Goal: Complete application form

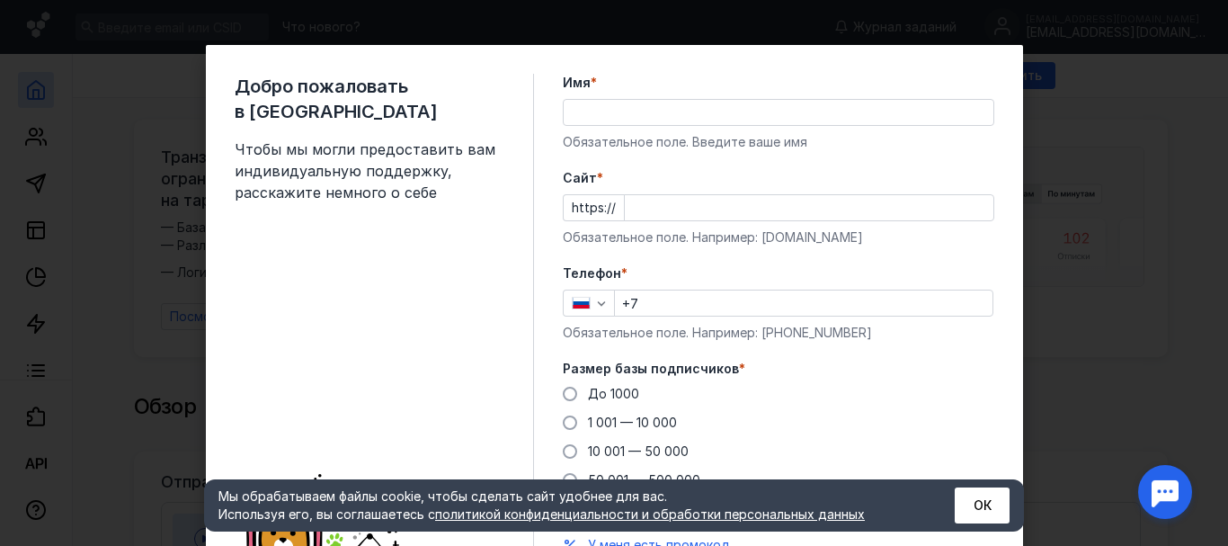
click at [575, 114] on input "Имя *" at bounding box center [779, 112] width 430 height 25
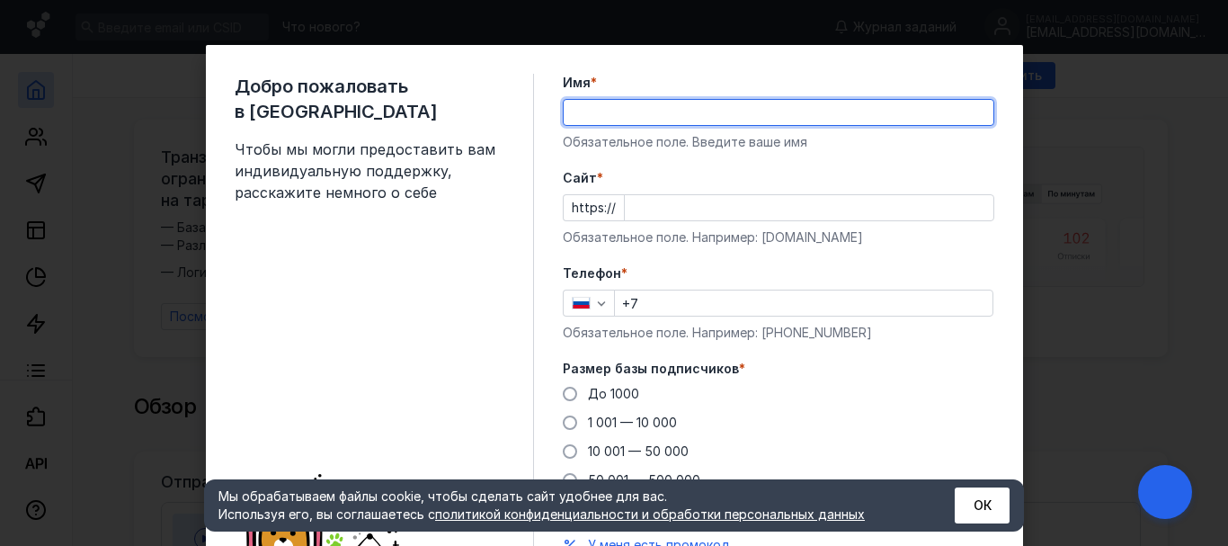
type input "Ф"
type input "[PERSON_NAME]"
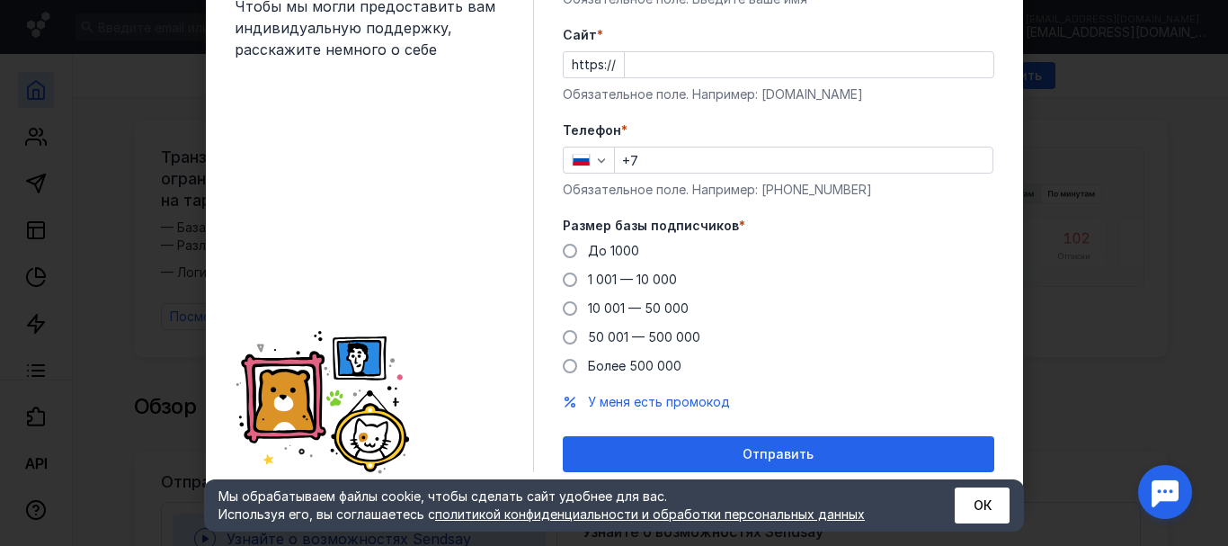
scroll to position [53, 0]
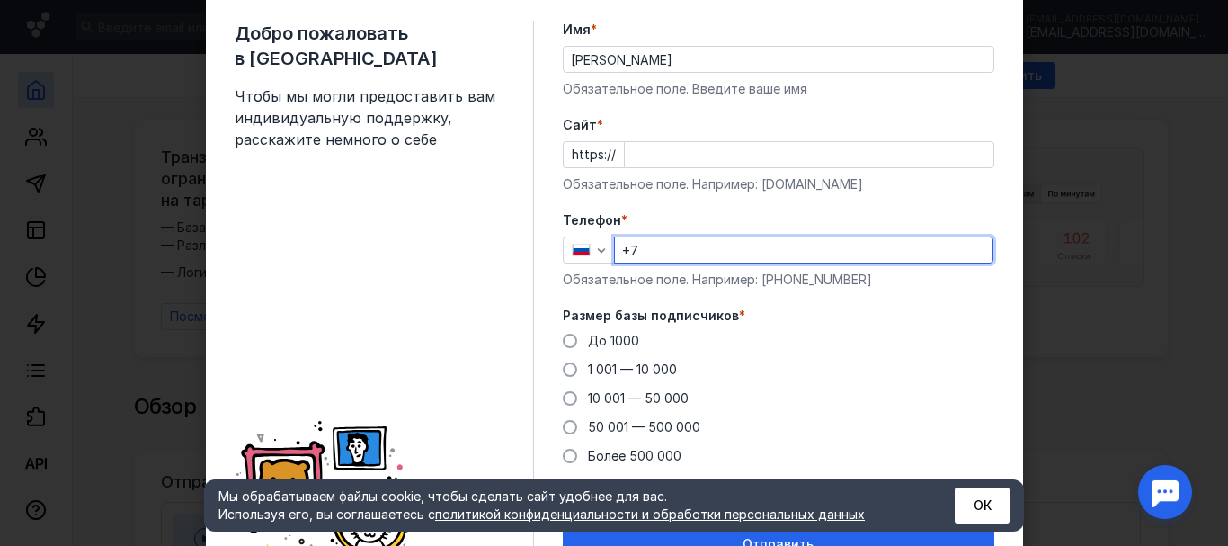
click at [648, 251] on input "+7" at bounding box center [804, 249] width 378 height 25
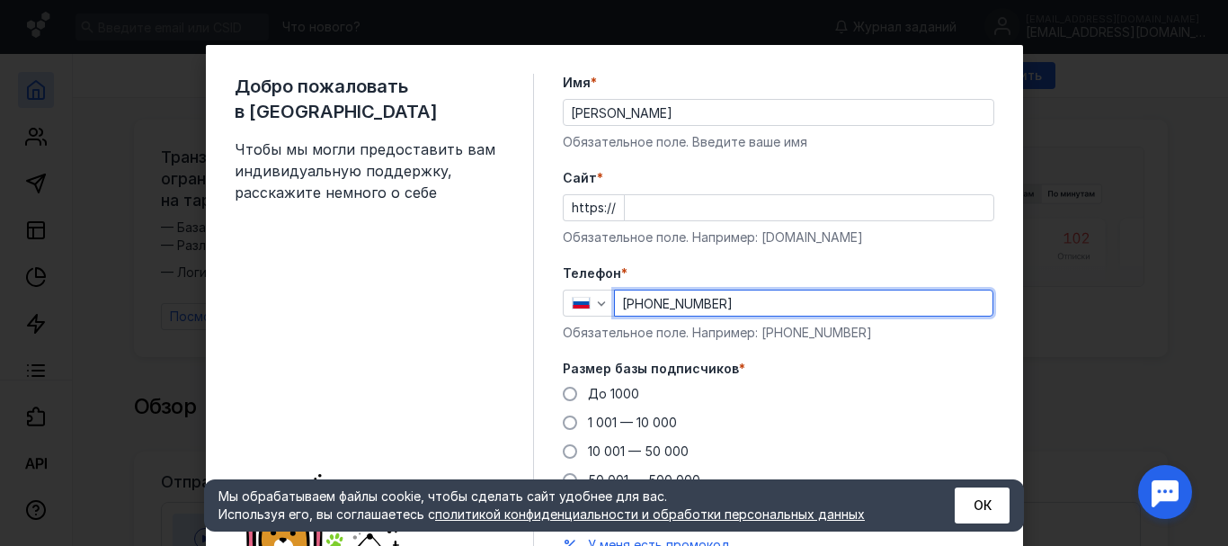
scroll to position [143, 0]
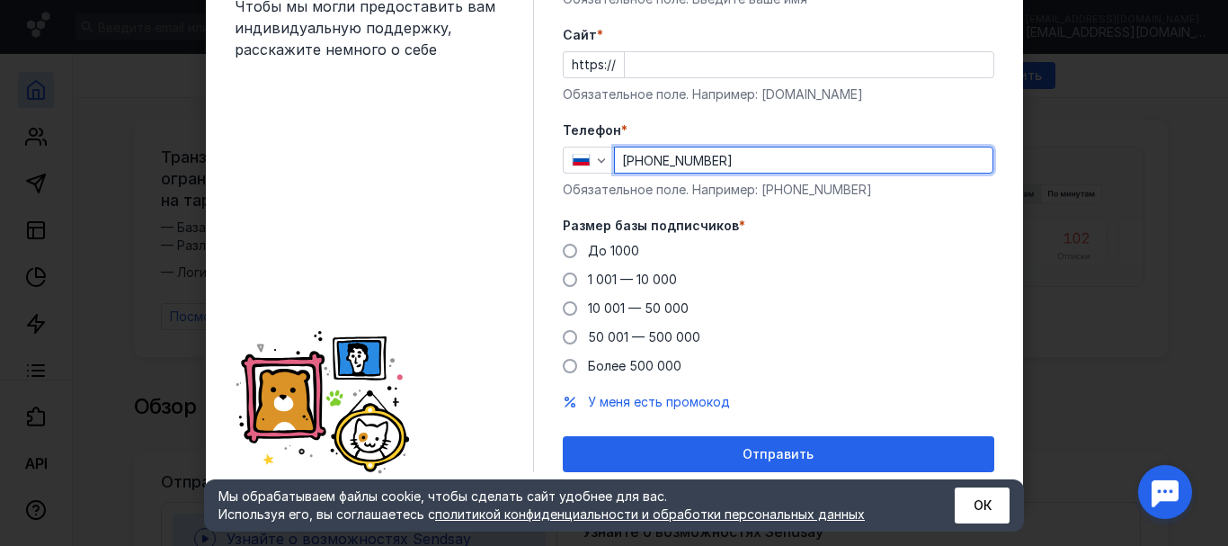
type input "[PHONE_NUMBER]"
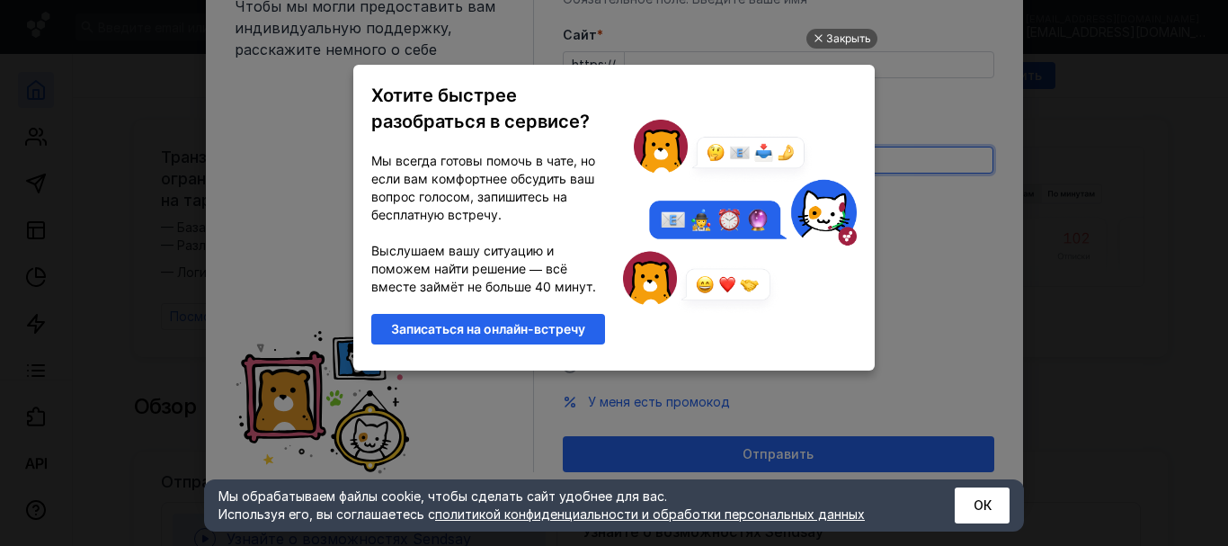
scroll to position [0, 0]
click at [847, 33] on div "Закрыть" at bounding box center [848, 39] width 45 height 20
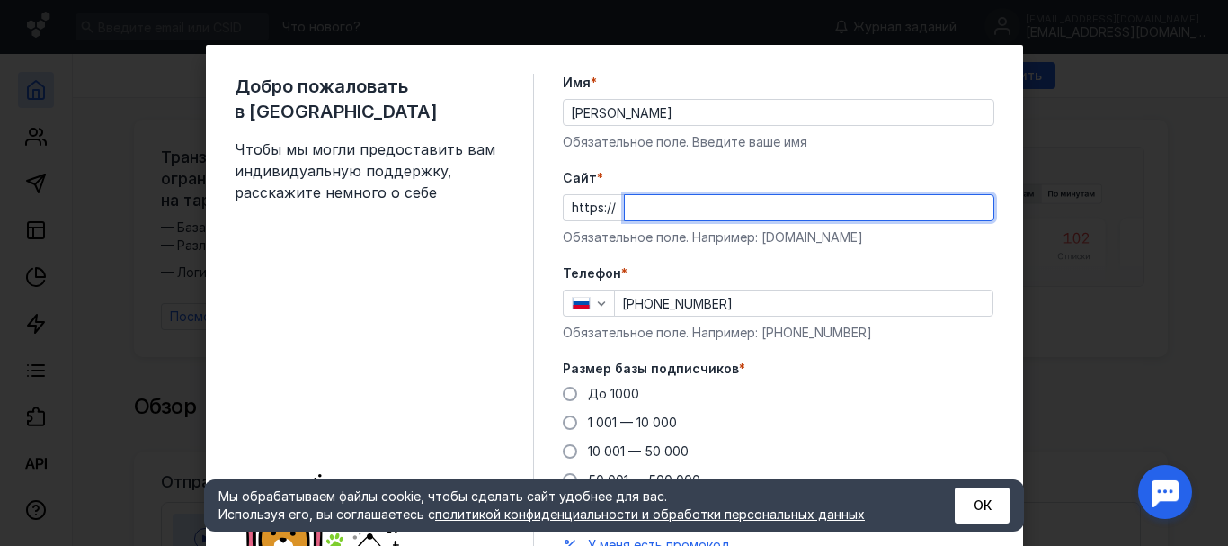
paste input "[DOMAIN_NAME]"
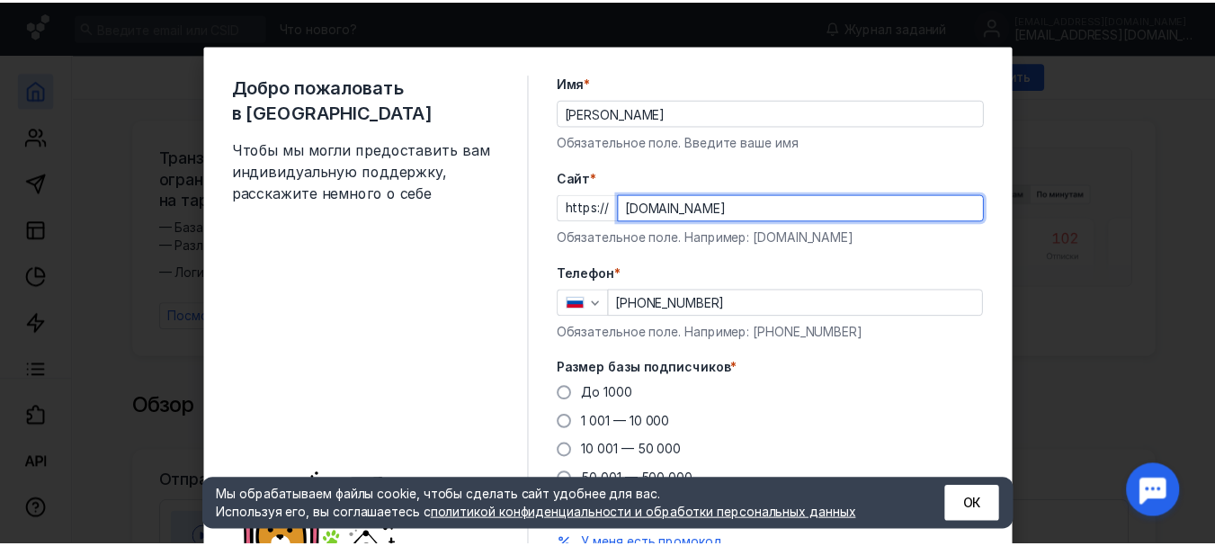
scroll to position [143, 0]
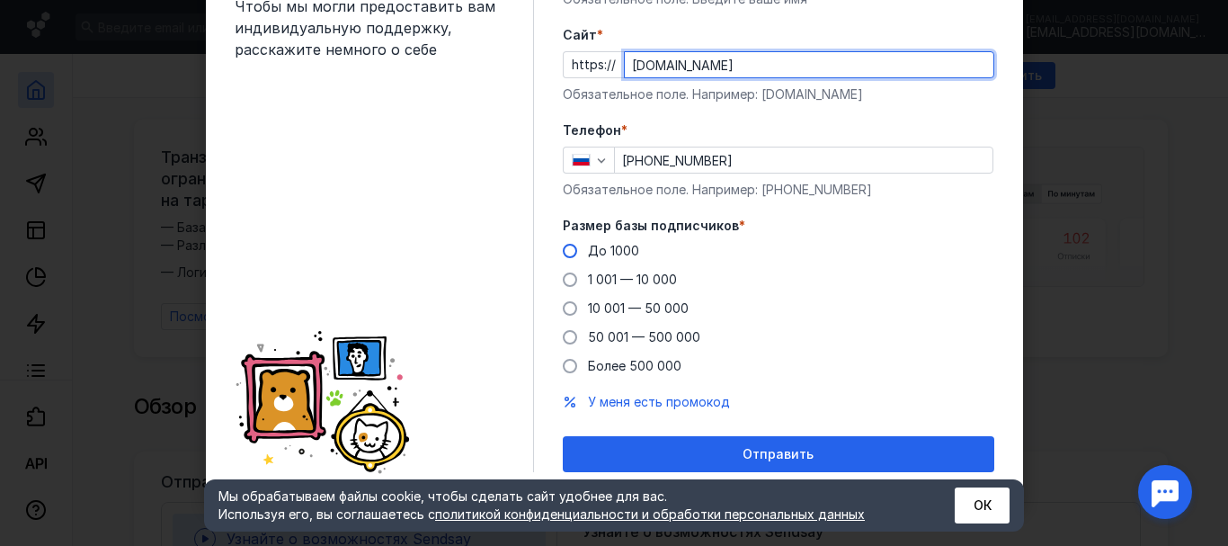
type input "[DOMAIN_NAME]"
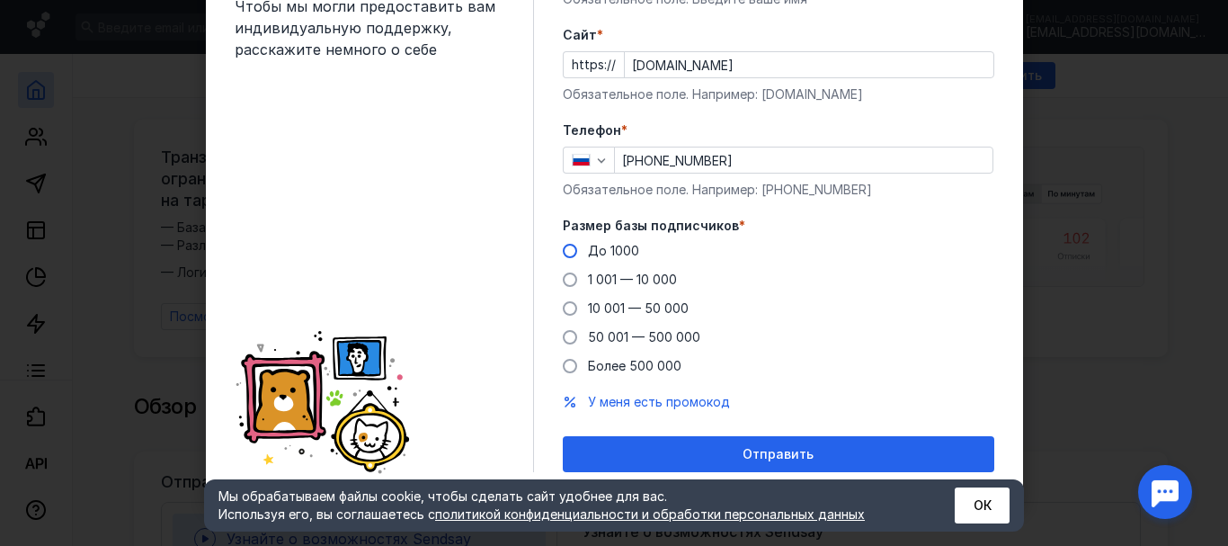
click at [566, 256] on span at bounding box center [570, 251] width 14 height 14
click at [0, 0] on input "До 1000" at bounding box center [0, 0] width 0 height 0
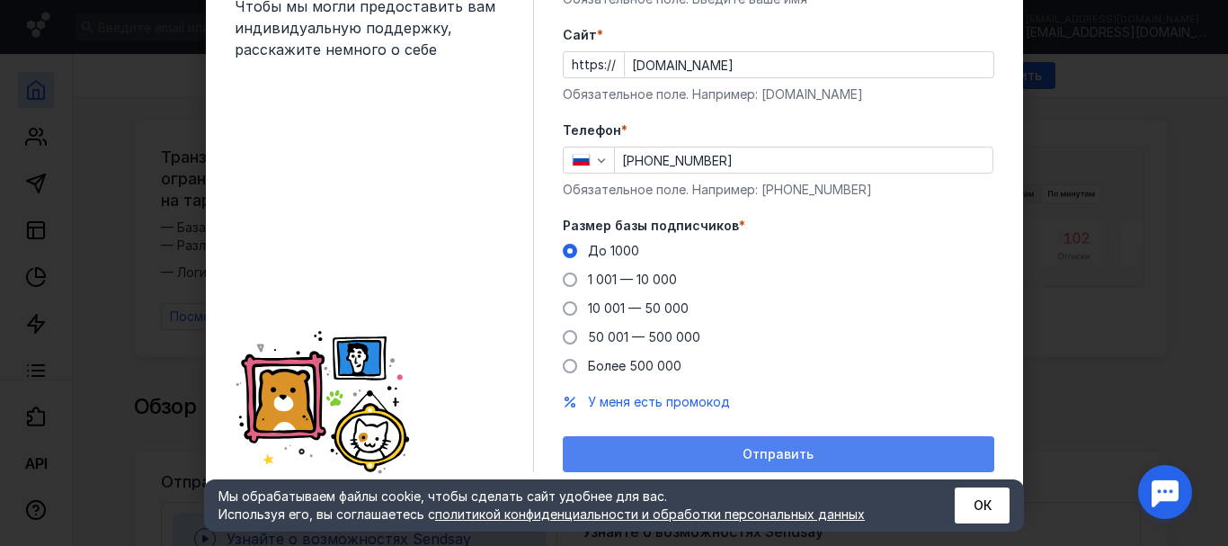
click at [737, 450] on div "Отправить" at bounding box center [779, 454] width 414 height 15
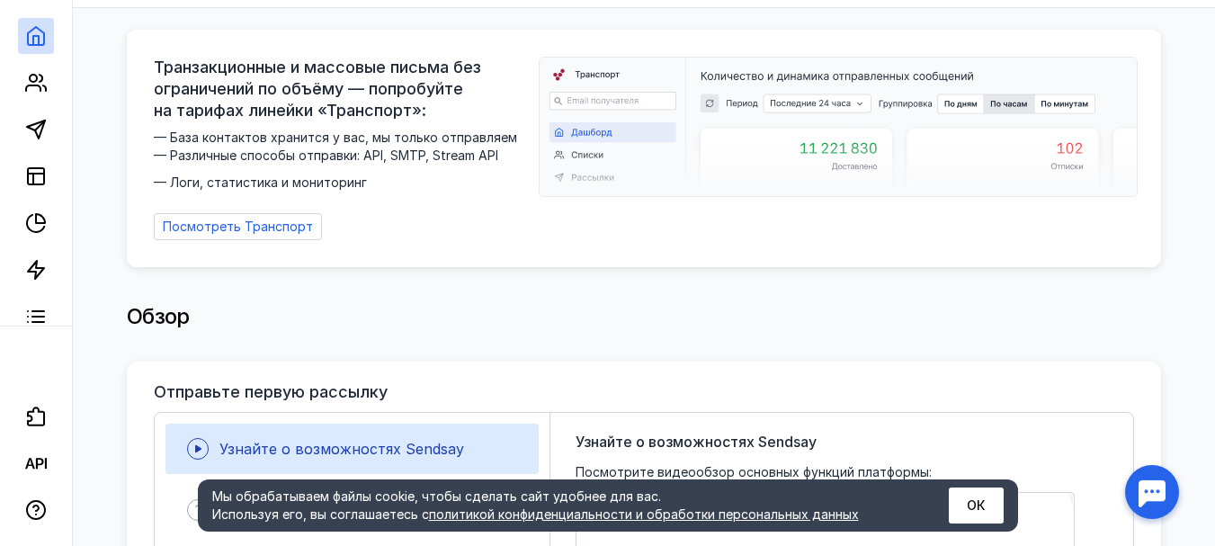
scroll to position [0, 0]
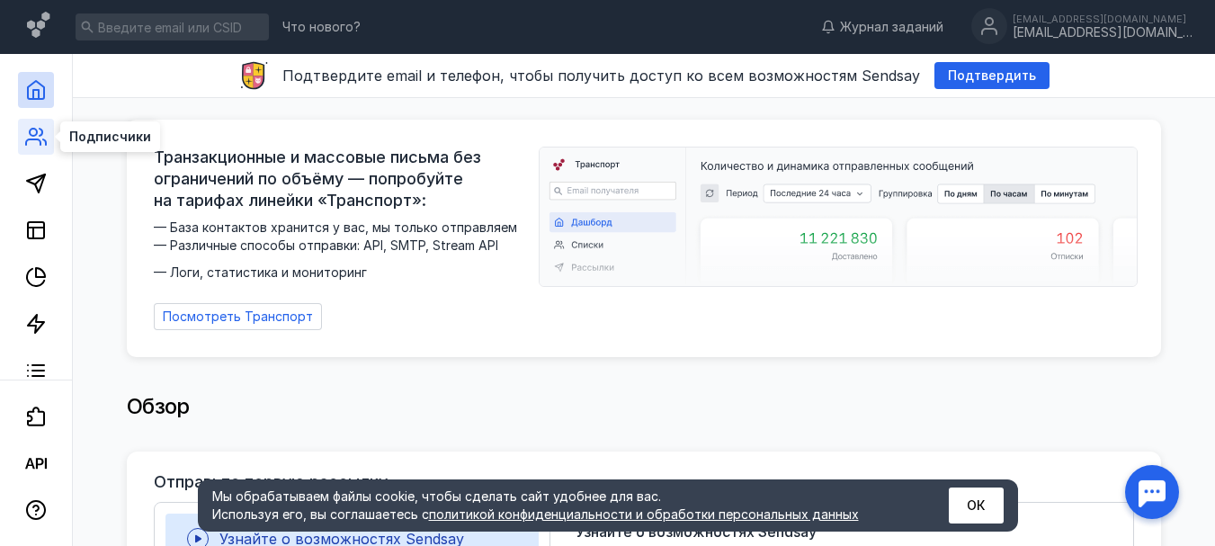
click at [44, 136] on icon at bounding box center [36, 137] width 22 height 22
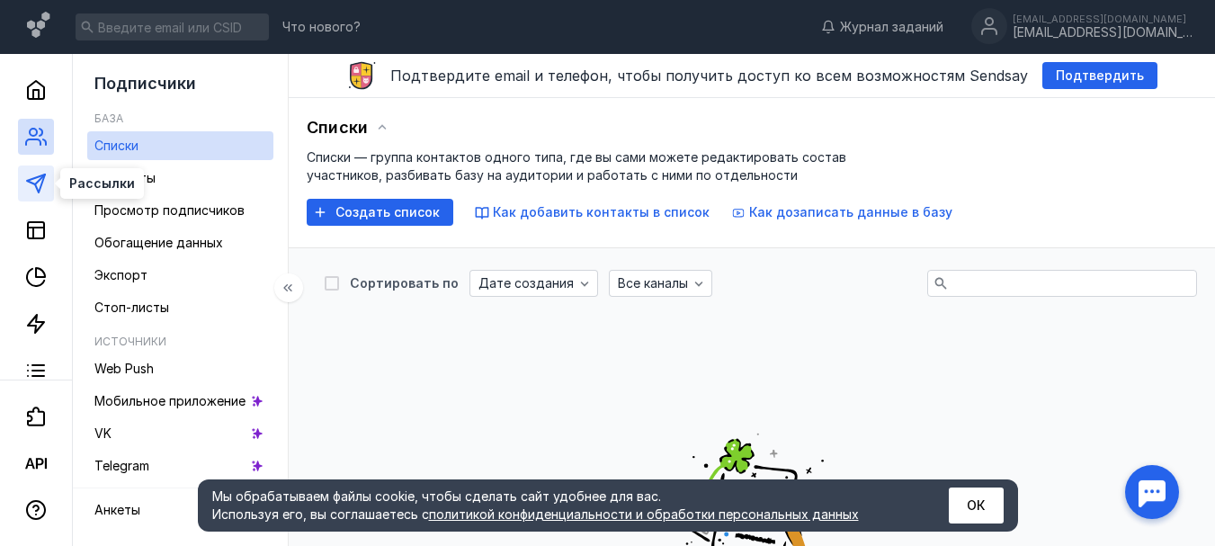
click at [33, 178] on polygon at bounding box center [36, 183] width 18 height 18
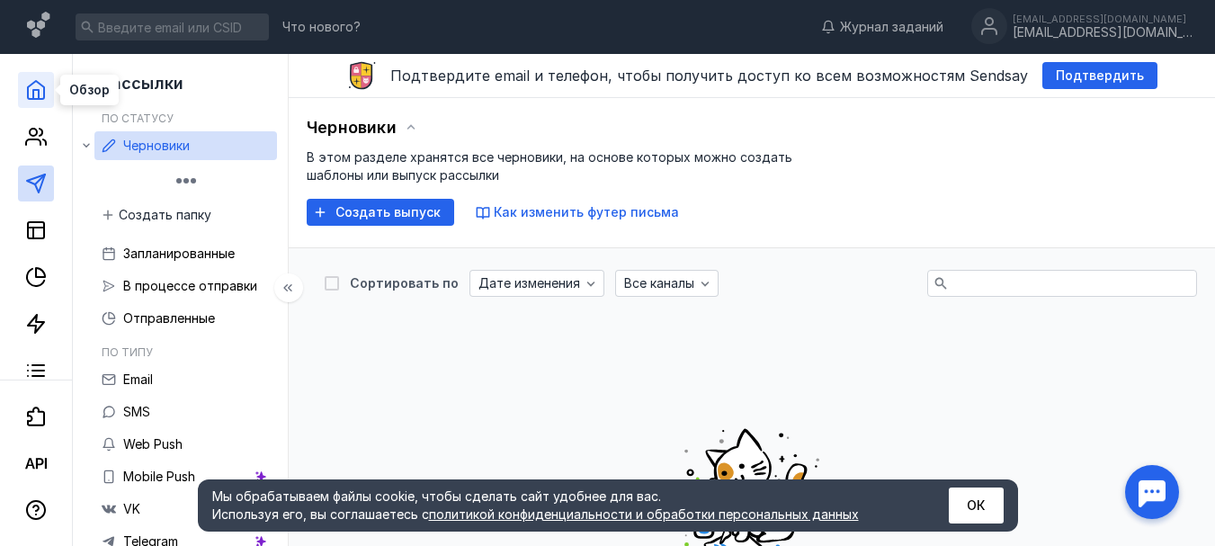
click at [35, 94] on icon at bounding box center [36, 90] width 22 height 22
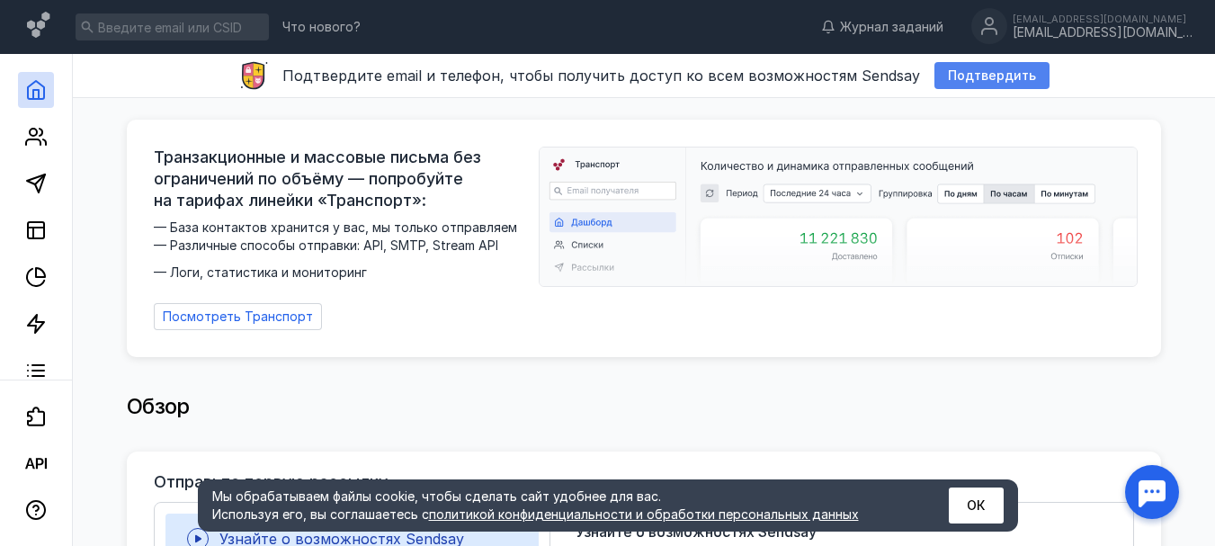
click at [974, 79] on span "Подтвердить" at bounding box center [992, 75] width 88 height 15
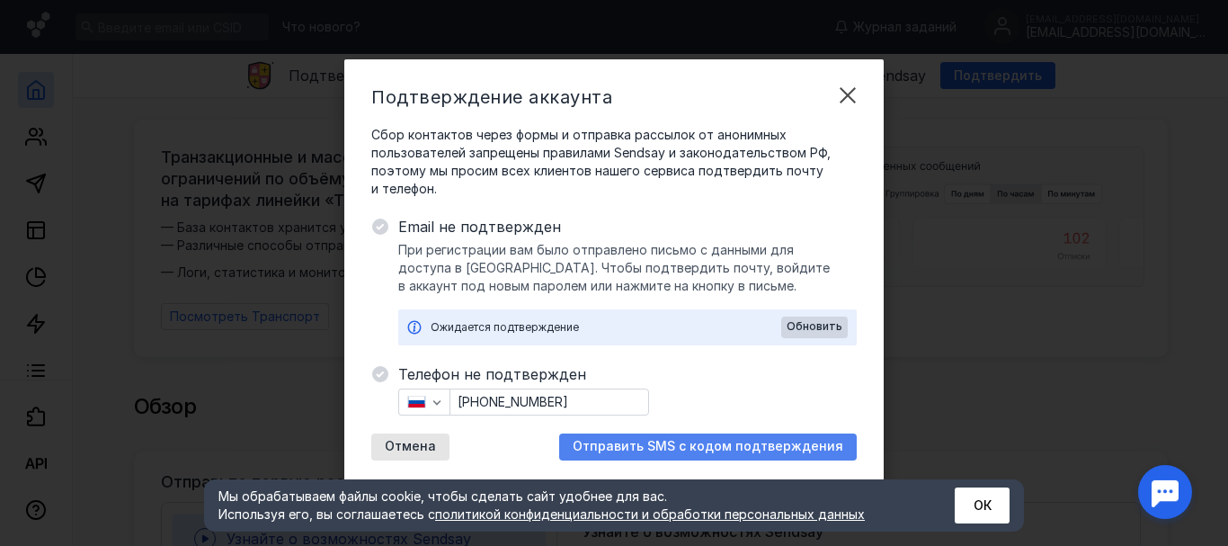
click at [707, 446] on span "Отправить SMS с кодом подтверждения" at bounding box center [708, 446] width 271 height 15
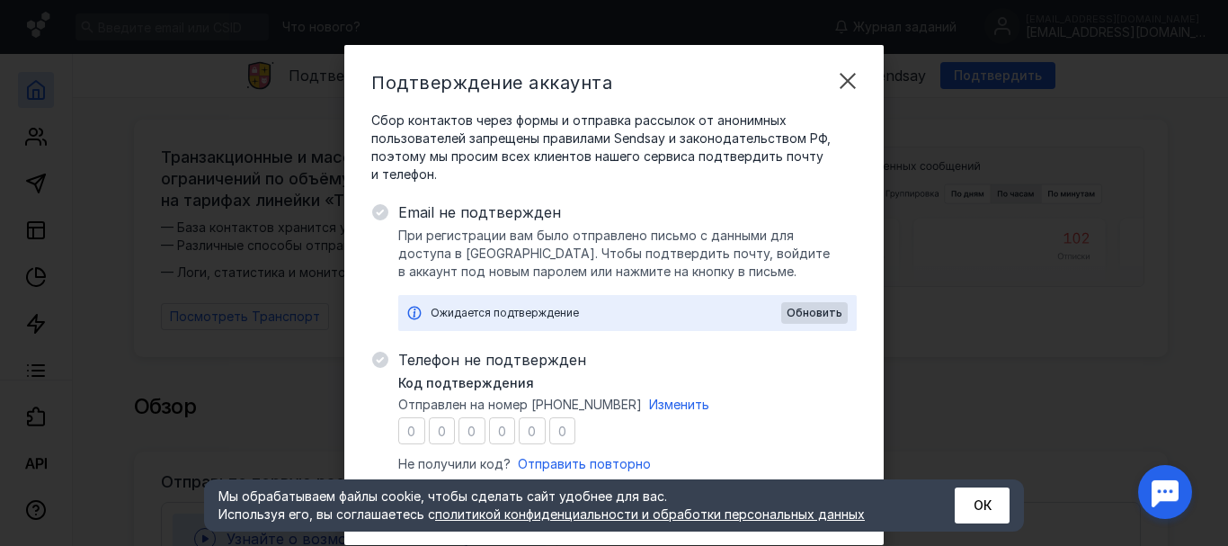
click at [405, 428] on input "number" at bounding box center [411, 430] width 27 height 27
drag, startPoint x: 966, startPoint y: 494, endPoint x: 669, endPoint y: 452, distance: 300.4
click at [967, 494] on button "ОК" at bounding box center [982, 505] width 55 height 36
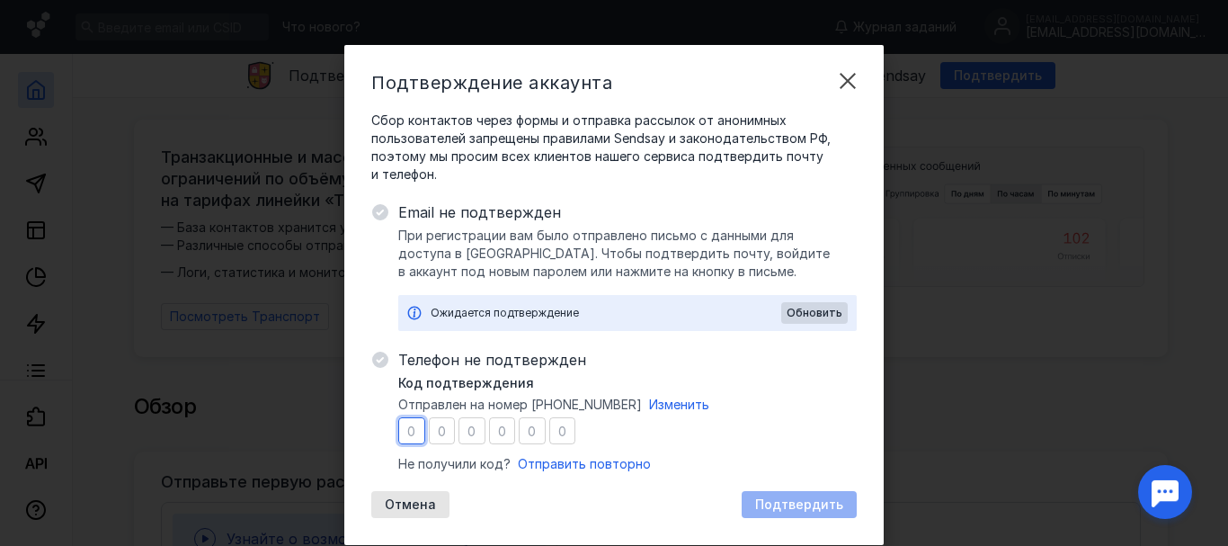
click at [409, 431] on input "number" at bounding box center [411, 430] width 27 height 27
type input "5"
type input "0"
type input "8"
type input "7"
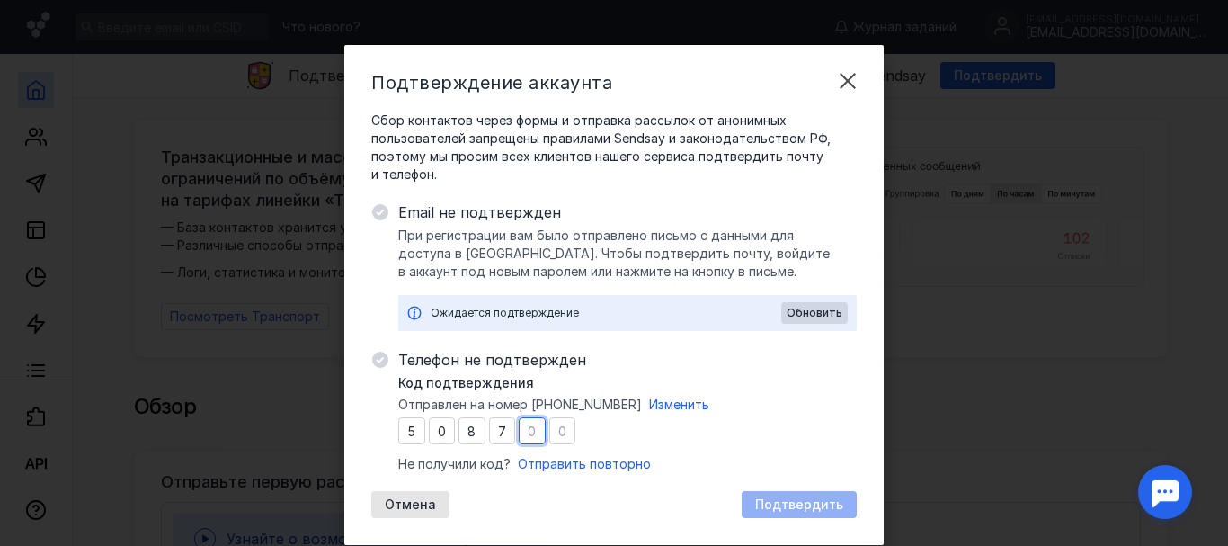
type input "9"
type input "2"
click at [798, 506] on span "Подтвердить" at bounding box center [799, 504] width 88 height 15
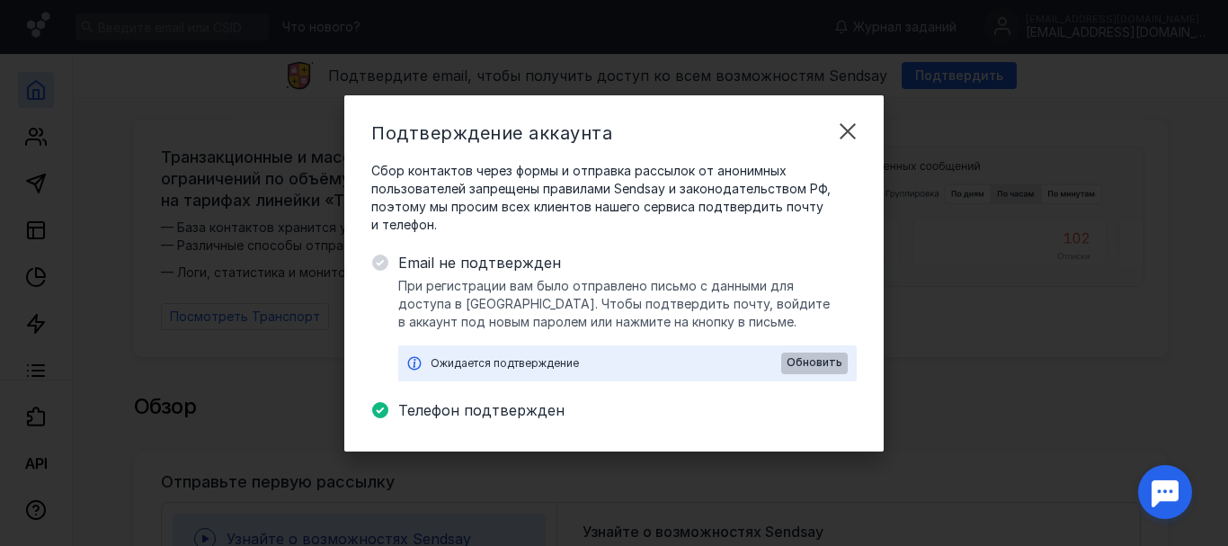
click at [823, 361] on span "Обновить" at bounding box center [815, 362] width 56 height 13
click at [380, 265] on icon at bounding box center [380, 262] width 16 height 16
